Goal: Information Seeking & Learning: Check status

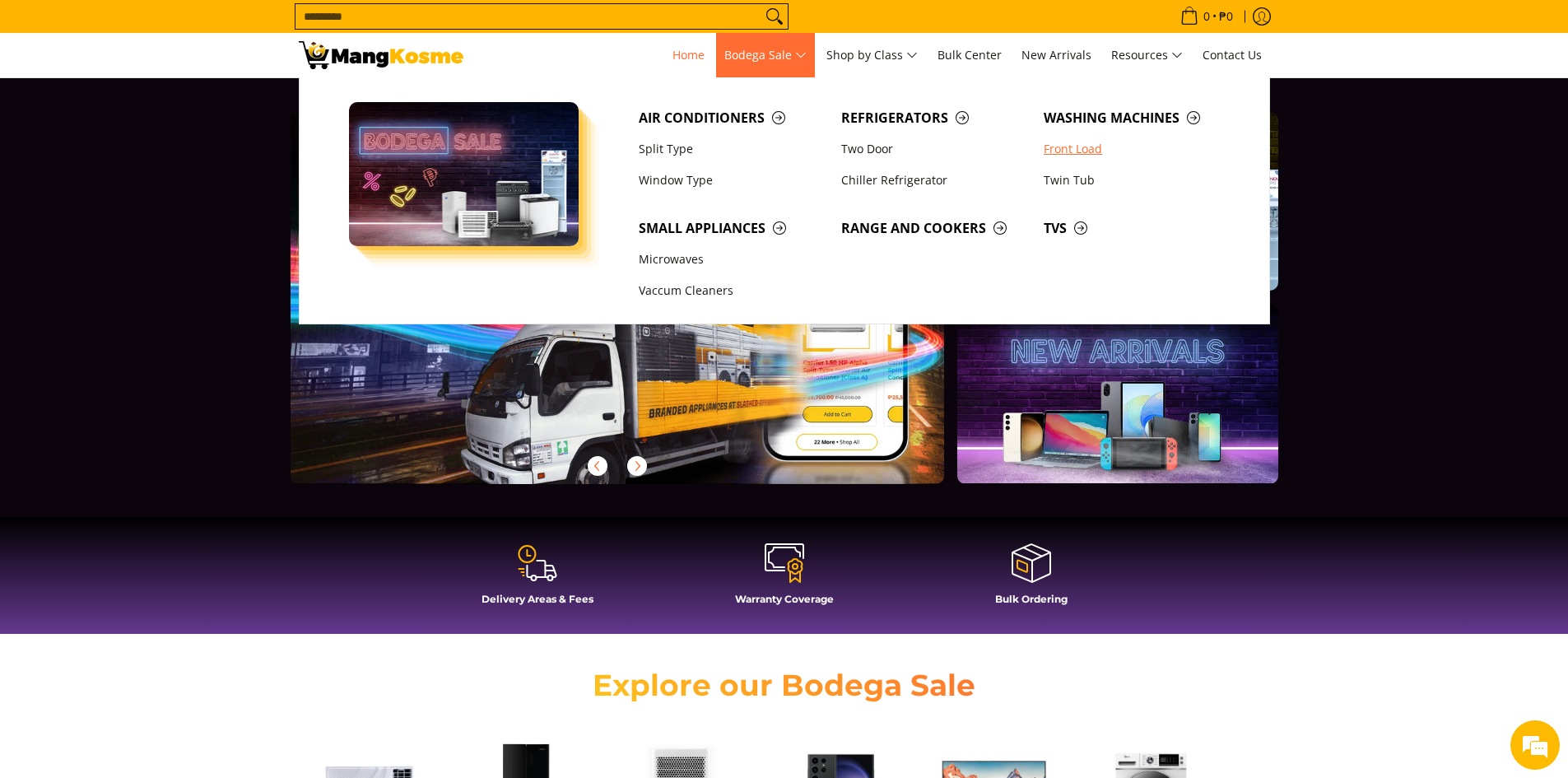
click at [1065, 144] on link "Front Load" at bounding box center [1136, 149] width 202 height 31
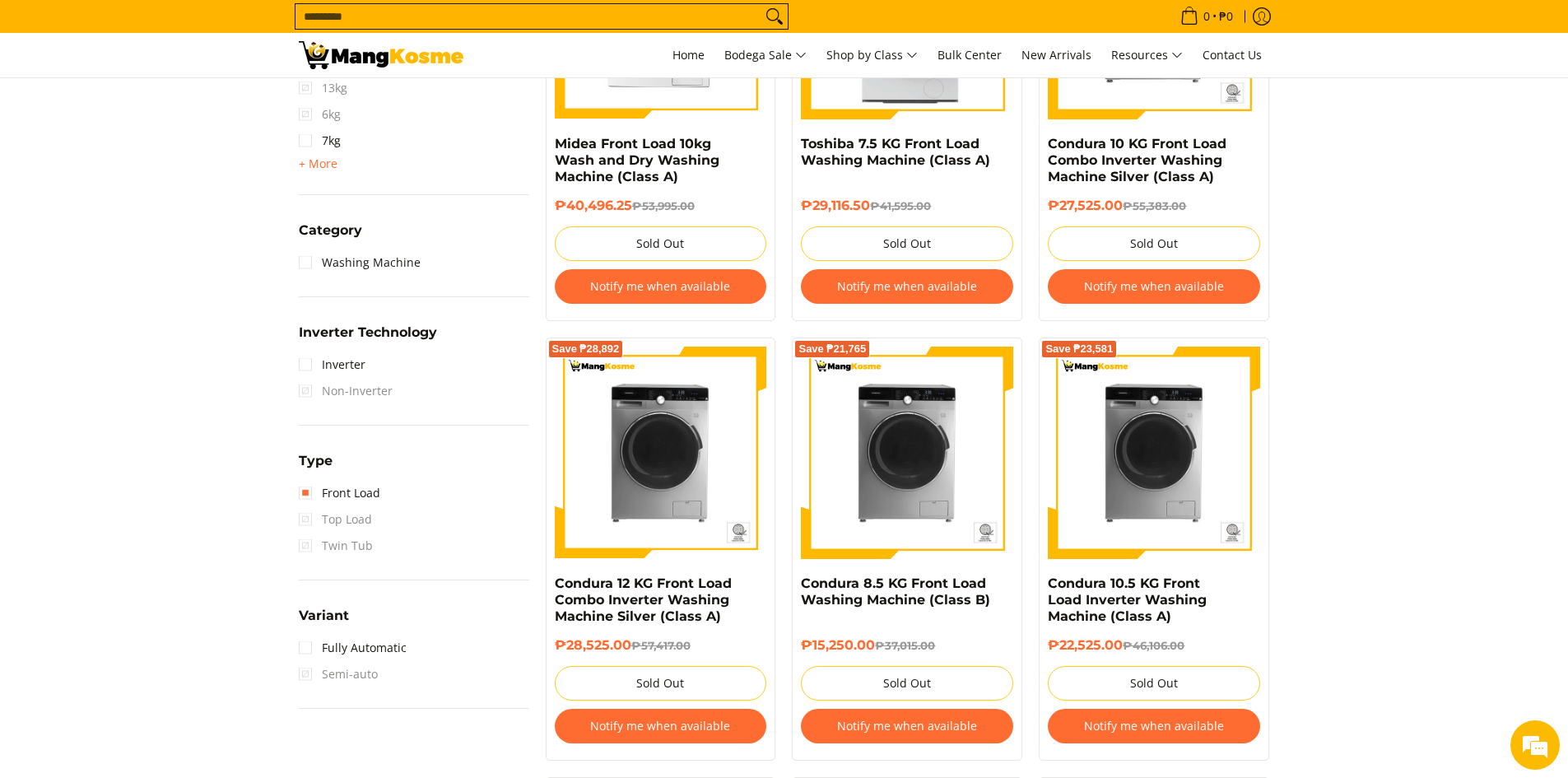
scroll to position [905, 0]
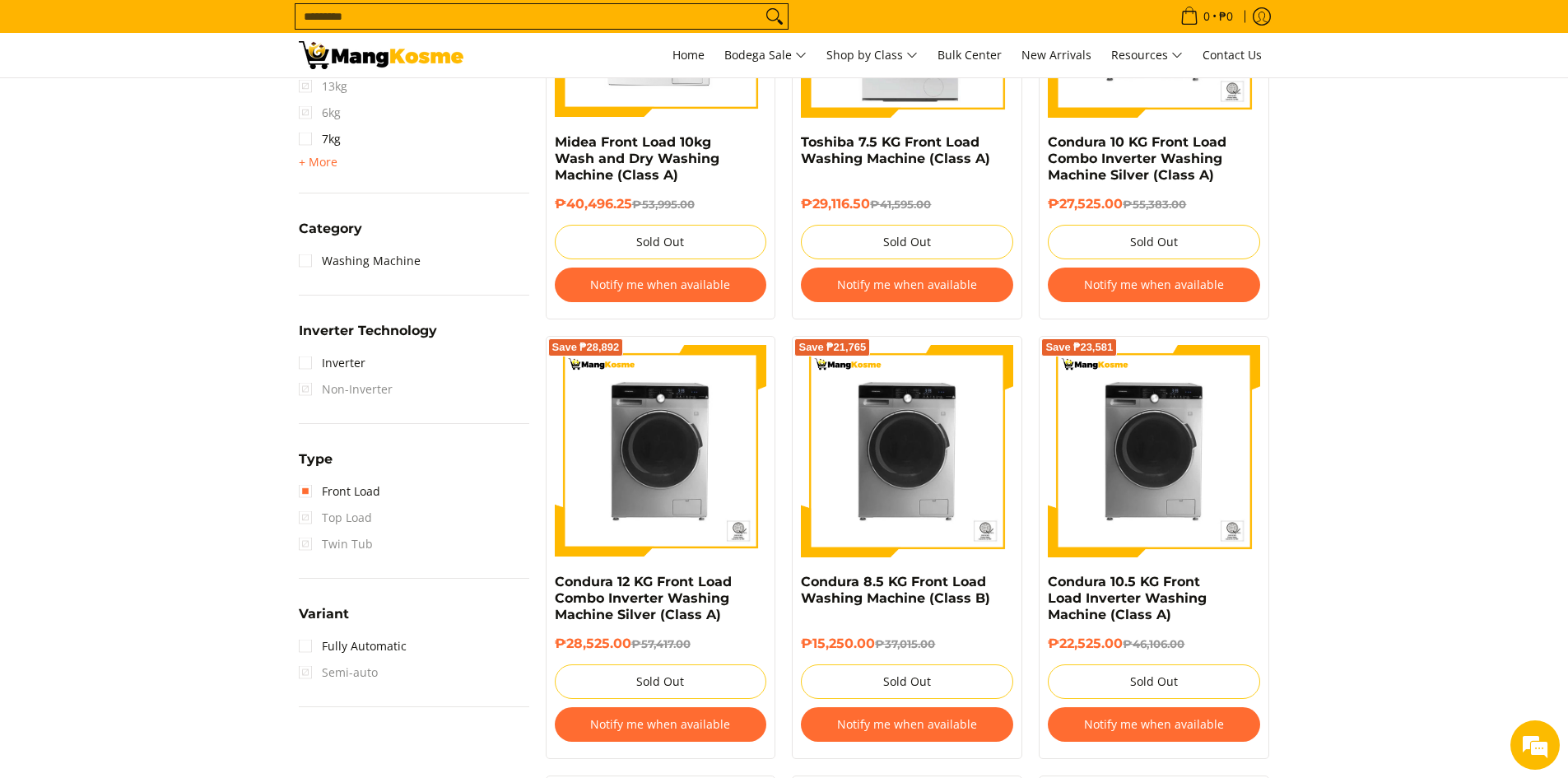
click at [905, 720] on button "Notify me when available" at bounding box center [907, 724] width 213 height 34
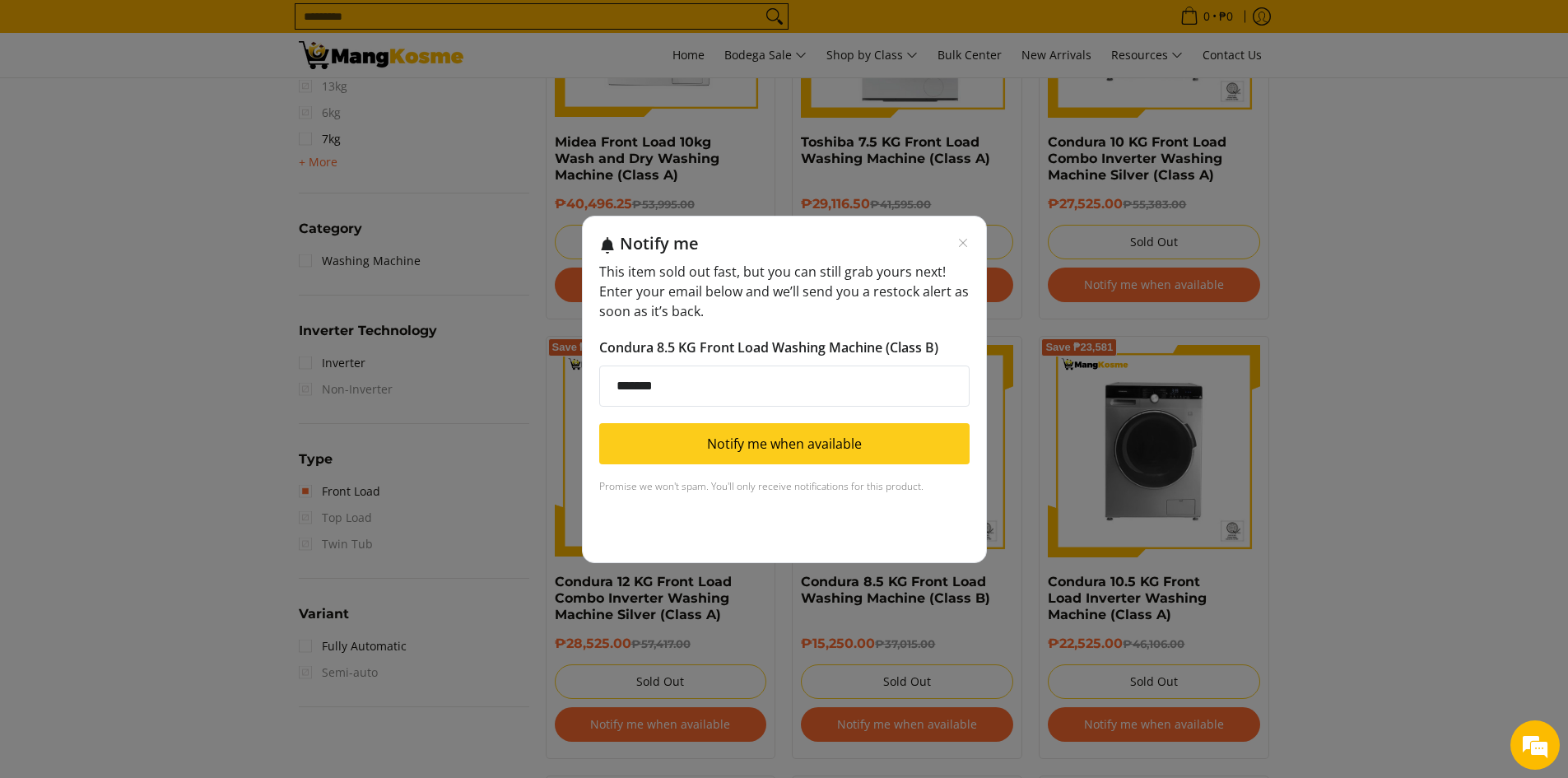
click at [717, 389] on input "*******" at bounding box center [784, 385] width 370 height 41
type input "**********"
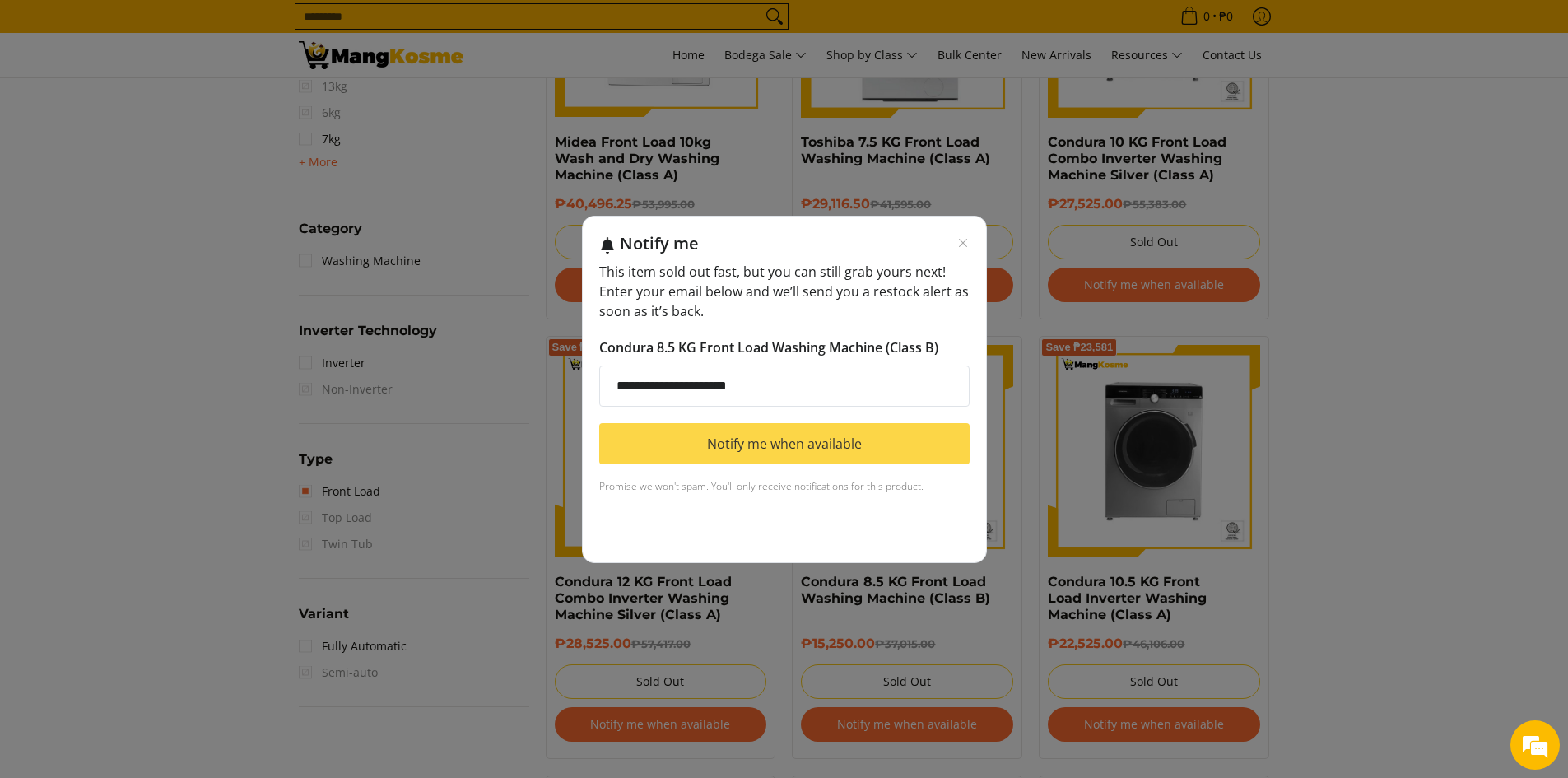
click at [753, 454] on button "Notify me when available" at bounding box center [784, 443] width 370 height 41
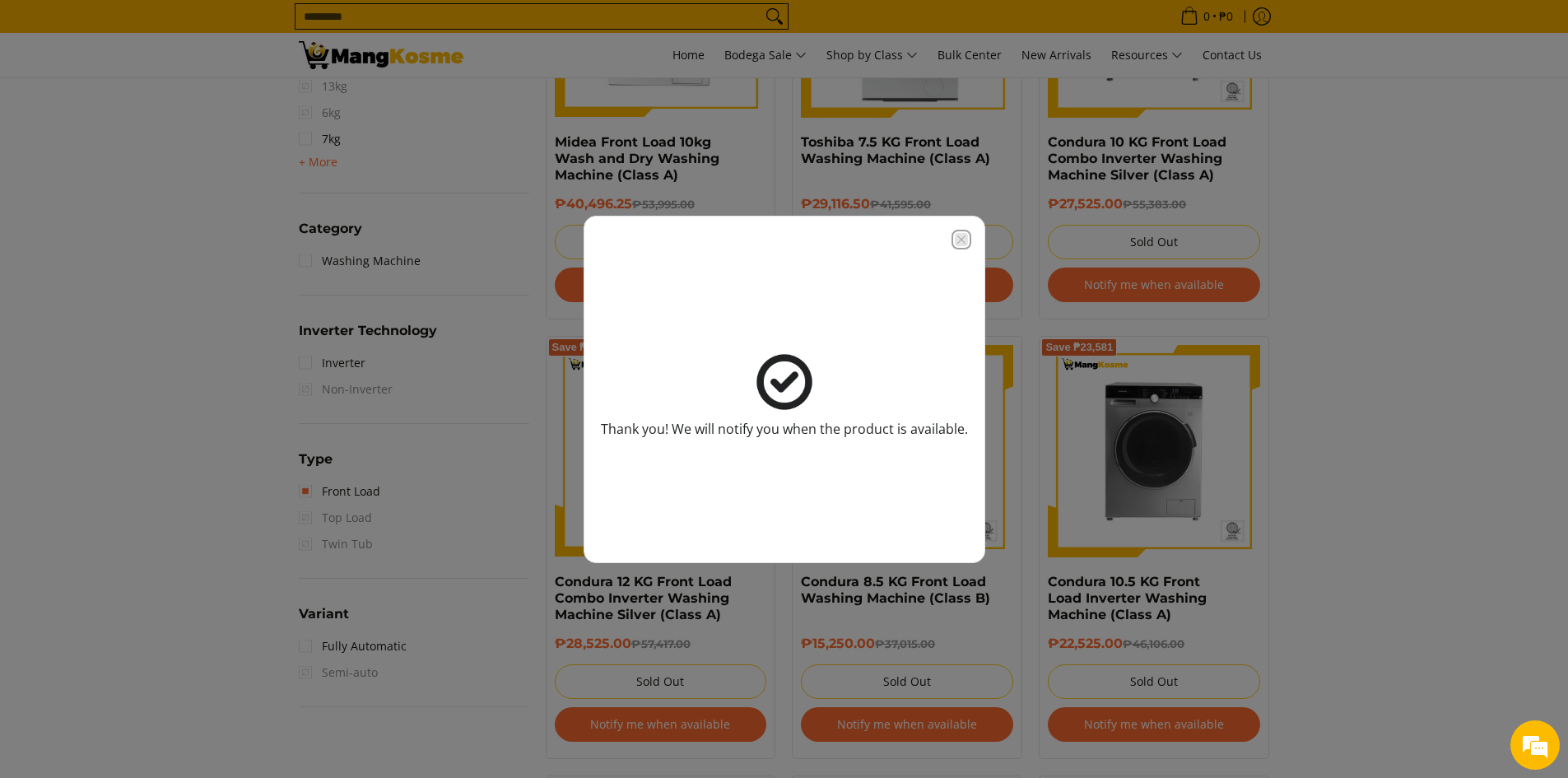
click at [955, 243] on icon "Close modal" at bounding box center [961, 239] width 13 height 13
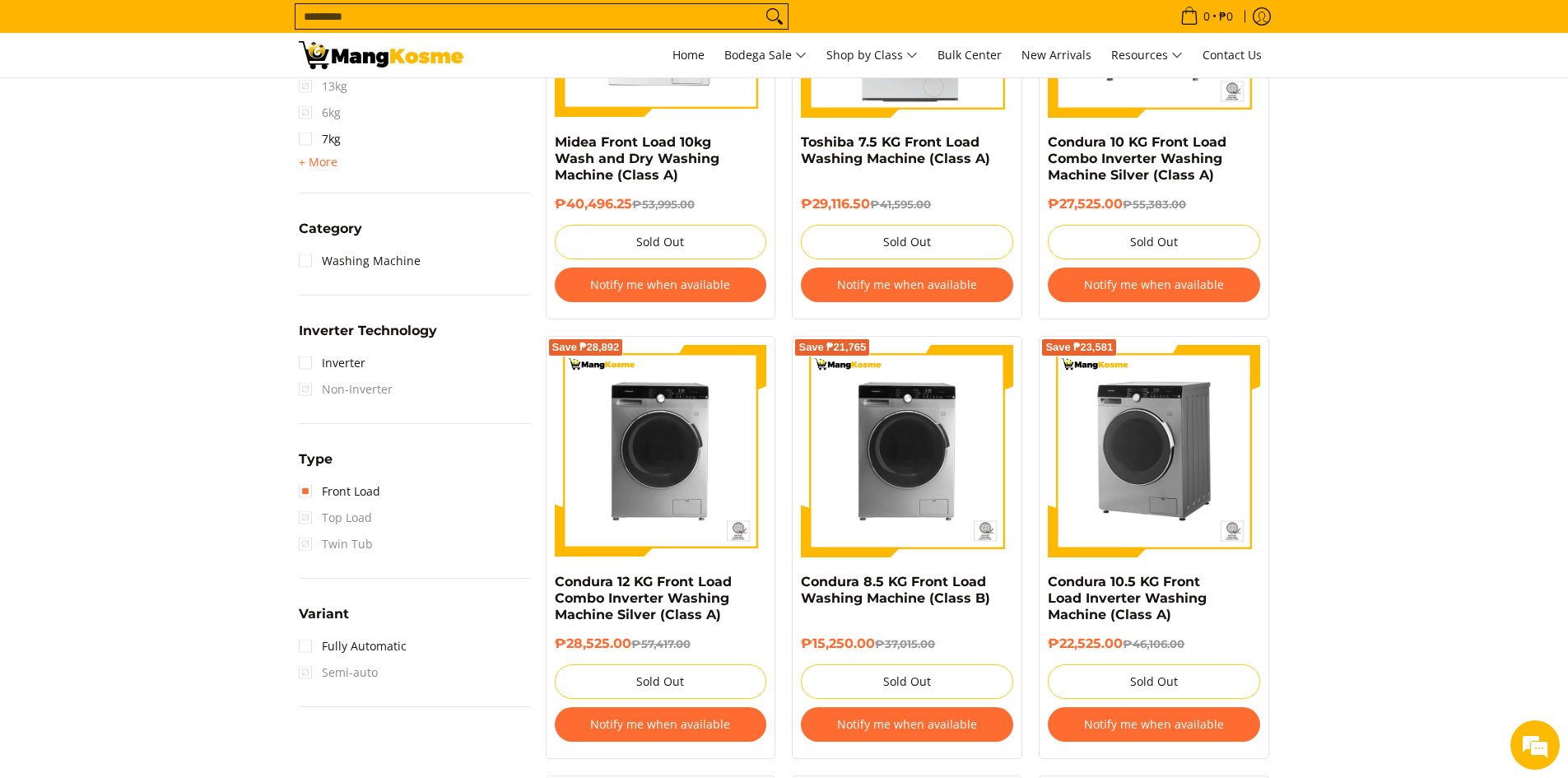
click at [1111, 464] on img at bounding box center [1154, 451] width 213 height 213
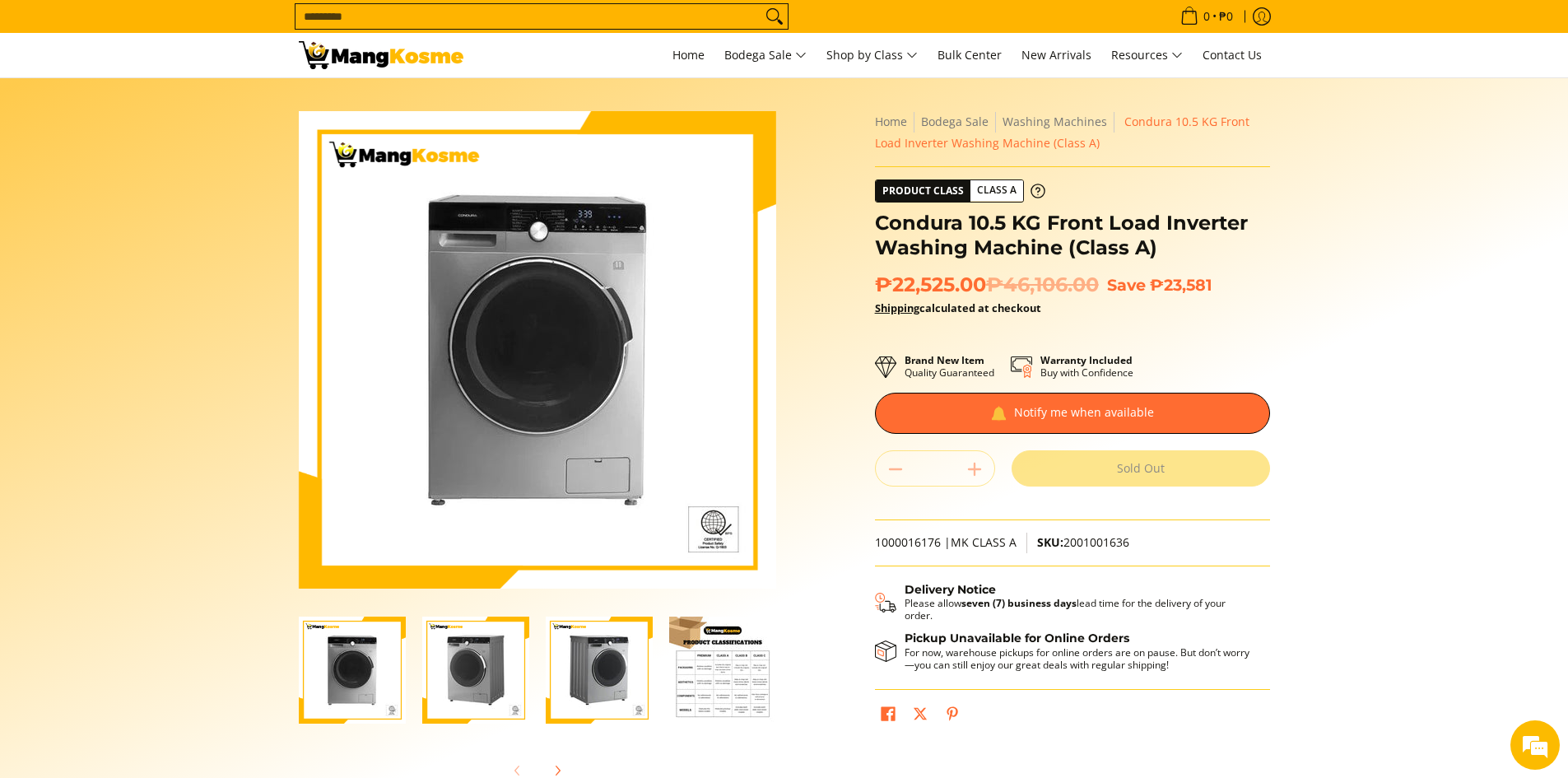
click at [361, 685] on img "Condura 10.5 KG Front Load Inverter Washing Machine (Class A)-1" at bounding box center [352, 670] width 107 height 107
click at [630, 678] on img "Condura 10.5 KG Front Load Inverter Washing Machine (Class A)-3" at bounding box center [599, 670] width 107 height 107
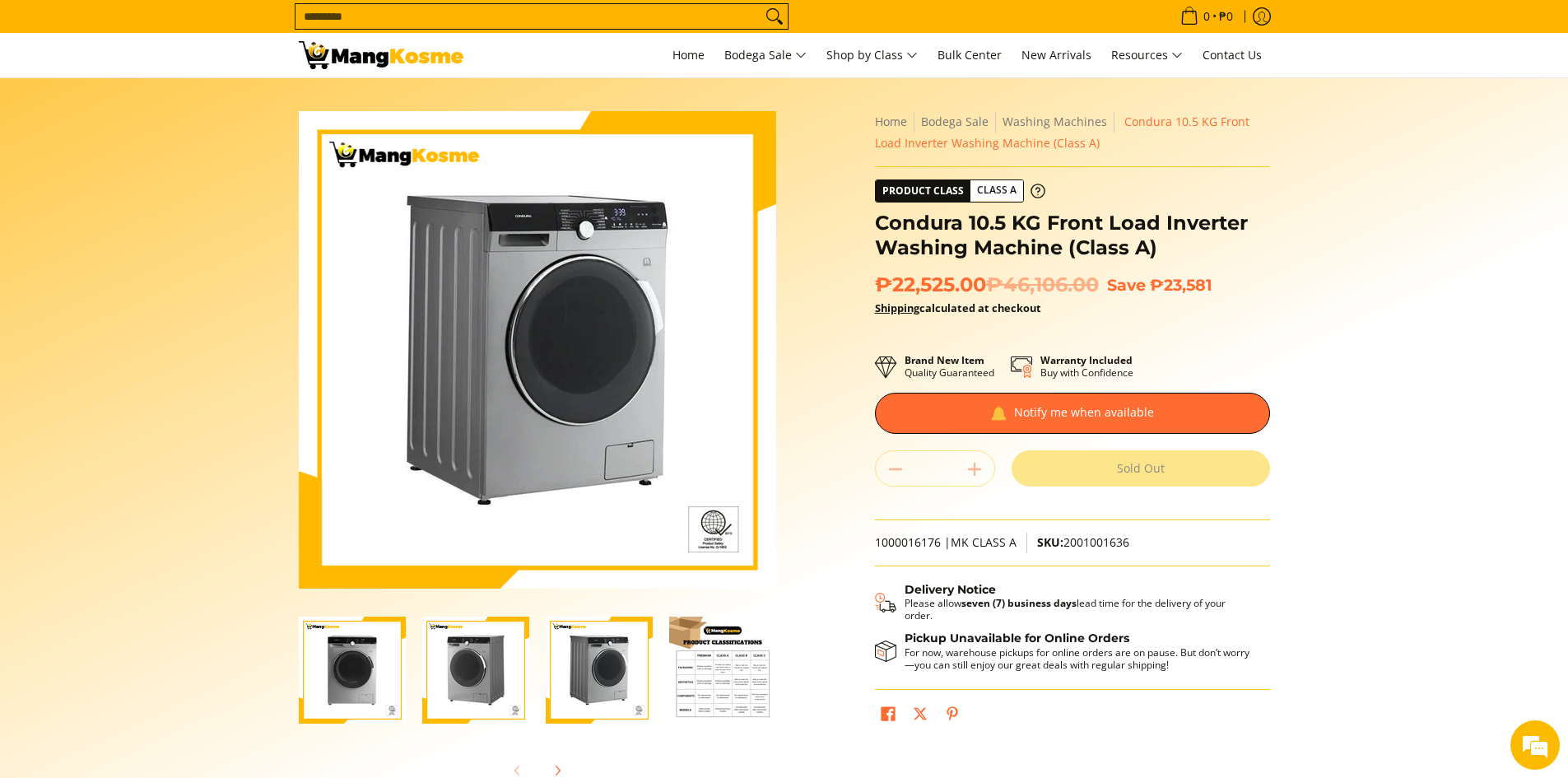
click at [630, 678] on img "Condura 10.5 KG Front Load Inverter Washing Machine (Class A)-3" at bounding box center [599, 670] width 107 height 107
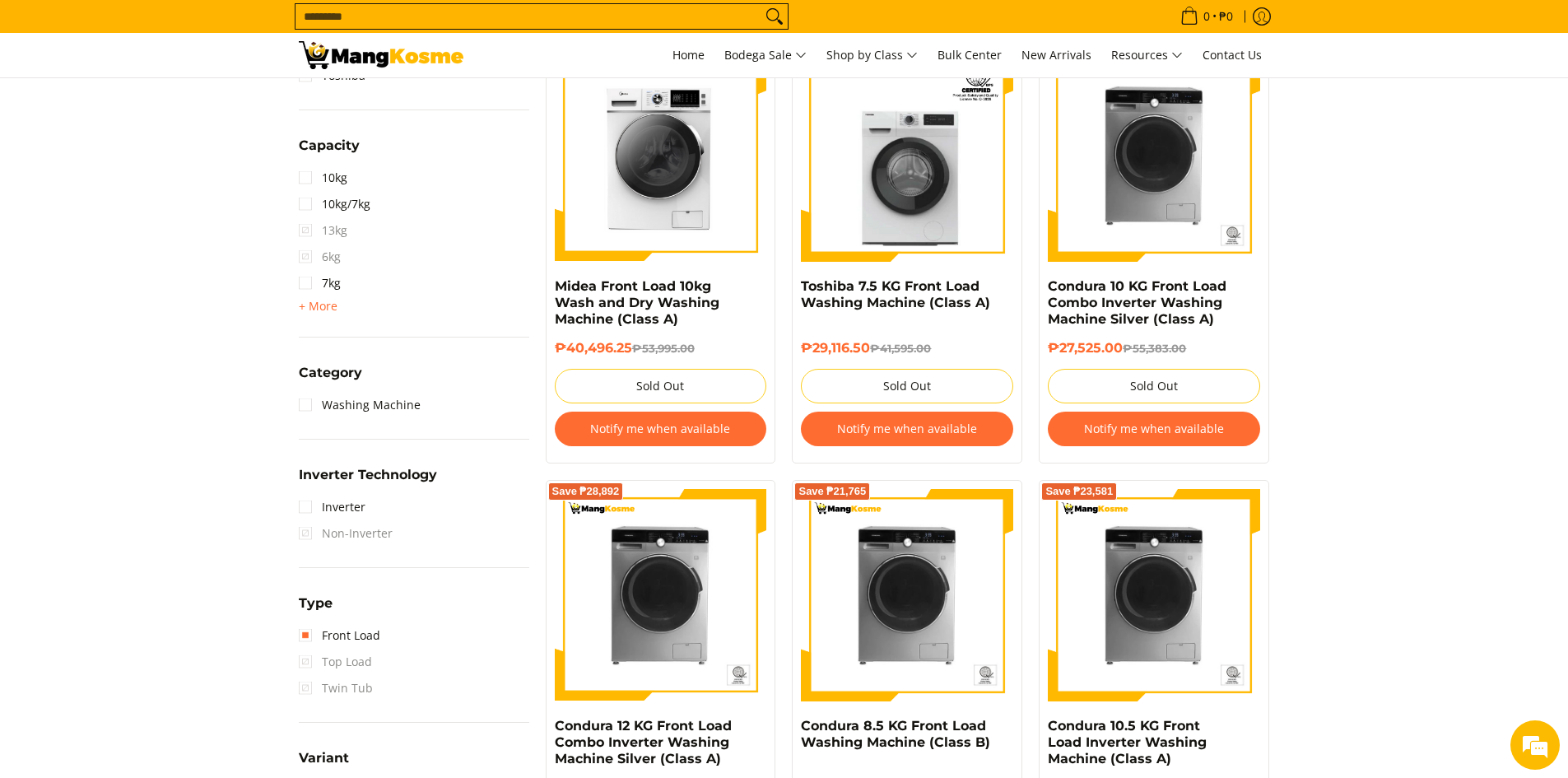
scroll to position [350, 0]
